Goal: Task Accomplishment & Management: Manage account settings

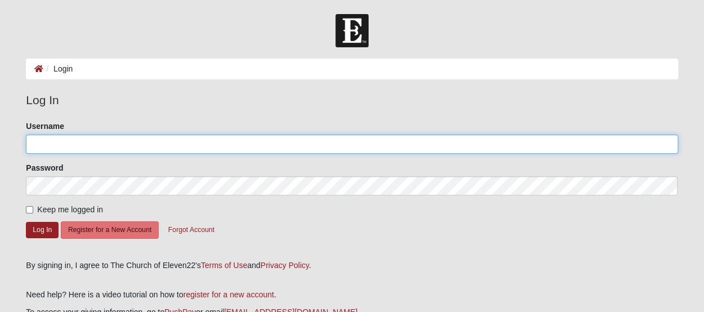
type input "[EMAIL_ADDRESS][DOMAIN_NAME]"
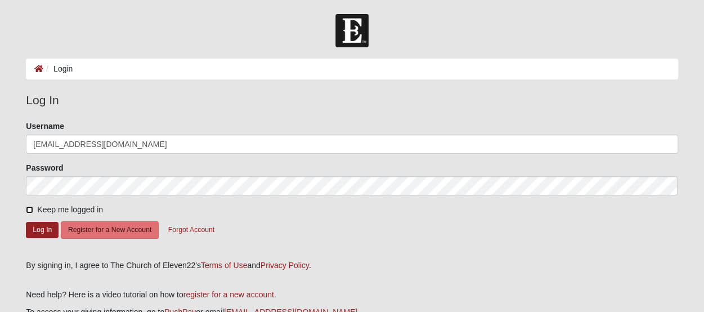
click at [31, 210] on input "Keep me logged in" at bounding box center [29, 209] width 7 height 7
checkbox input "true"
click at [49, 228] on button "Log In" at bounding box center [42, 230] width 33 height 16
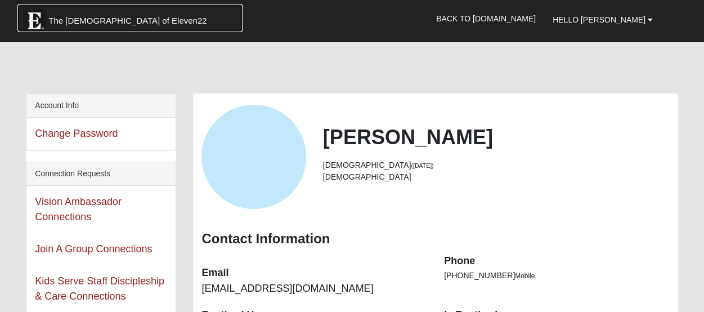
click at [127, 19] on span "The [DEMOGRAPHIC_DATA] of Eleven22" at bounding box center [127, 20] width 158 height 11
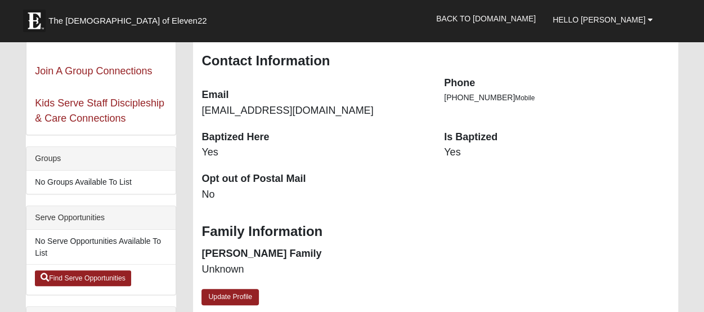
scroll to position [184, 0]
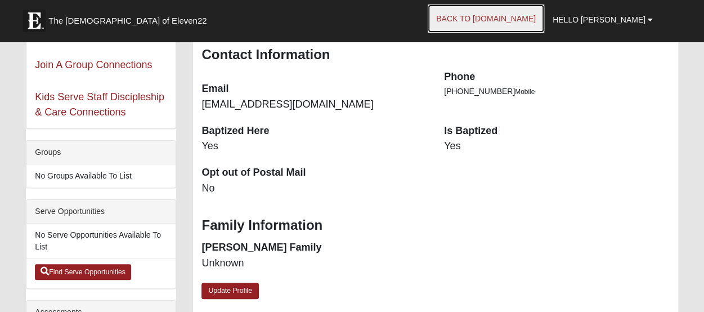
click at [512, 16] on link "Back to [DOMAIN_NAME]" at bounding box center [485, 18] width 116 height 28
